Goal: Information Seeking & Learning: Learn about a topic

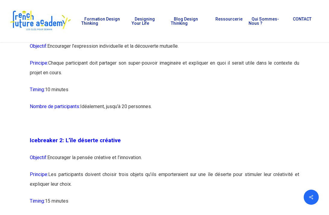
scroll to position [483, 0]
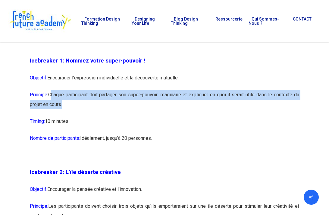
drag, startPoint x: 51, startPoint y: 93, endPoint x: 62, endPoint y: 101, distance: 14.4
click at [62, 101] on p "Principe: Chaque participant doit partager son super-pouvoir imaginaire et expl…" at bounding box center [164, 103] width 269 height 27
copy p "Chaque participant doit partager son super-pouvoir imaginaire et expliquer en q…"
click at [201, 147] on p "Nombre de participants: Idéalement, jusqu’à 20 personnes." at bounding box center [164, 141] width 269 height 17
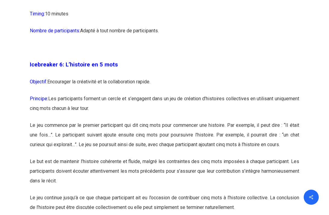
scroll to position [1327, 0]
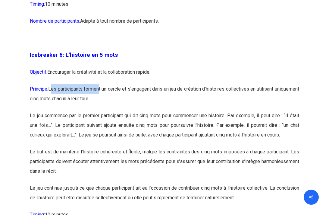
drag, startPoint x: 53, startPoint y: 87, endPoint x: 105, endPoint y: 90, distance: 52.2
click at [105, 90] on p "Principe: Les participants forment un cercle et s’engagent dans un jeu de créat…" at bounding box center [164, 97] width 269 height 27
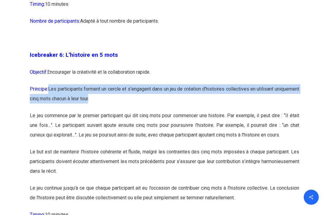
drag, startPoint x: 53, startPoint y: 87, endPoint x: 117, endPoint y: 99, distance: 65.7
click at [117, 99] on p "Principe: Les participants forment un cercle et s’engagent dans un jeu de créat…" at bounding box center [164, 97] width 269 height 27
copy p "Les participants forment un cercle et s’engagent dans un jeu de création d’hist…"
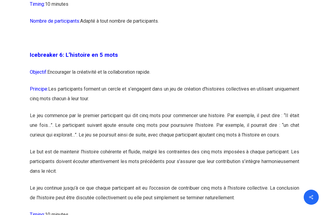
click at [213, 56] on p "Icebreaker 6: L’histoire en 5 mots" at bounding box center [164, 58] width 269 height 17
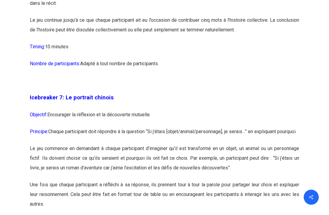
scroll to position [1508, 0]
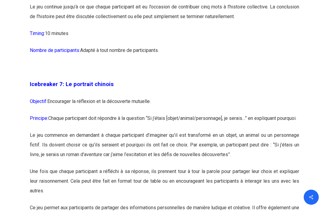
click at [236, 118] on p "Principe: Chaque participant doit répondre à la question “Si j’étais [objet/ani…" at bounding box center [164, 121] width 269 height 17
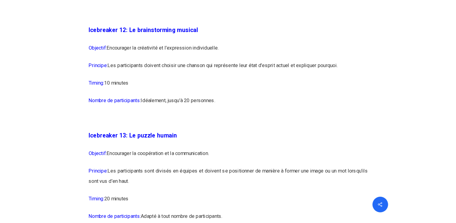
scroll to position [2714, 0]
